Goal: Information Seeking & Learning: Learn about a topic

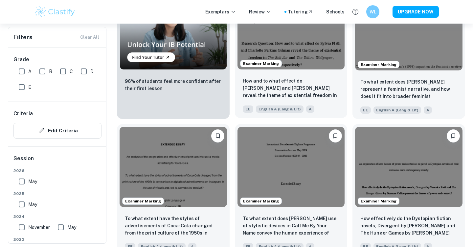
scroll to position [524, 0]
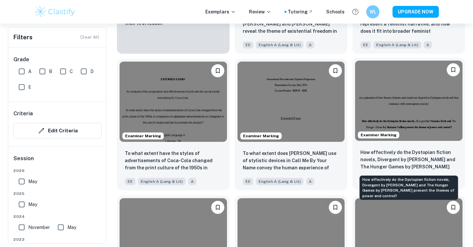
click at [398, 155] on p "How effectively do the Dystopian fiction novels, Divergent by [PERSON_NAME] and…" at bounding box center [408, 160] width 97 height 22
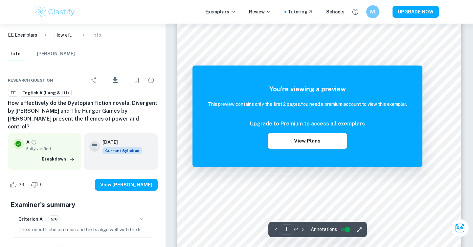
scroll to position [13, 0]
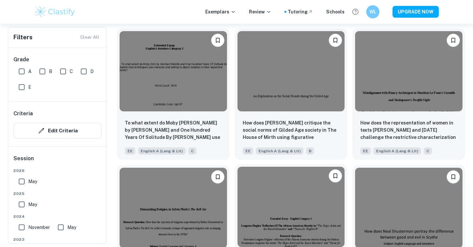
scroll to position [1279, 0]
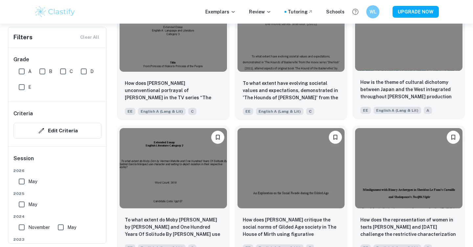
click at [410, 112] on span "English A (Lang & Lit)" at bounding box center [397, 110] width 48 height 7
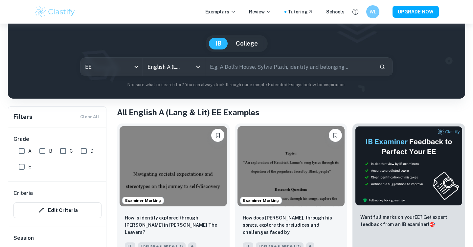
scroll to position [91, 0]
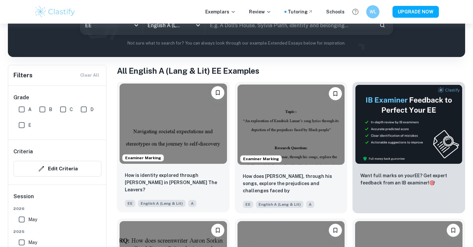
click at [181, 140] on img at bounding box center [172, 124] width 107 height 80
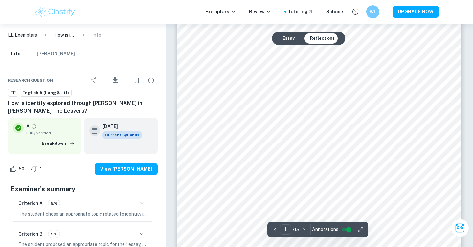
scroll to position [97, 0]
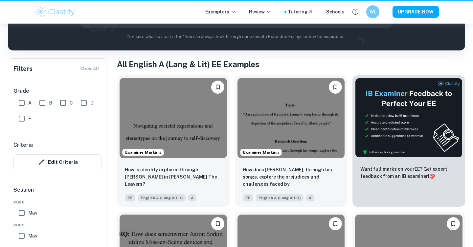
scroll to position [91, 0]
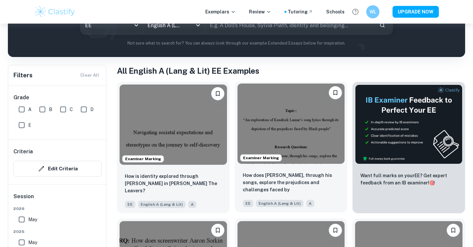
click at [277, 135] on img at bounding box center [290, 124] width 107 height 80
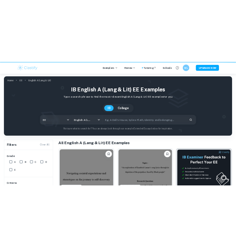
scroll to position [91, 0]
